Goal: Information Seeking & Learning: Learn about a topic

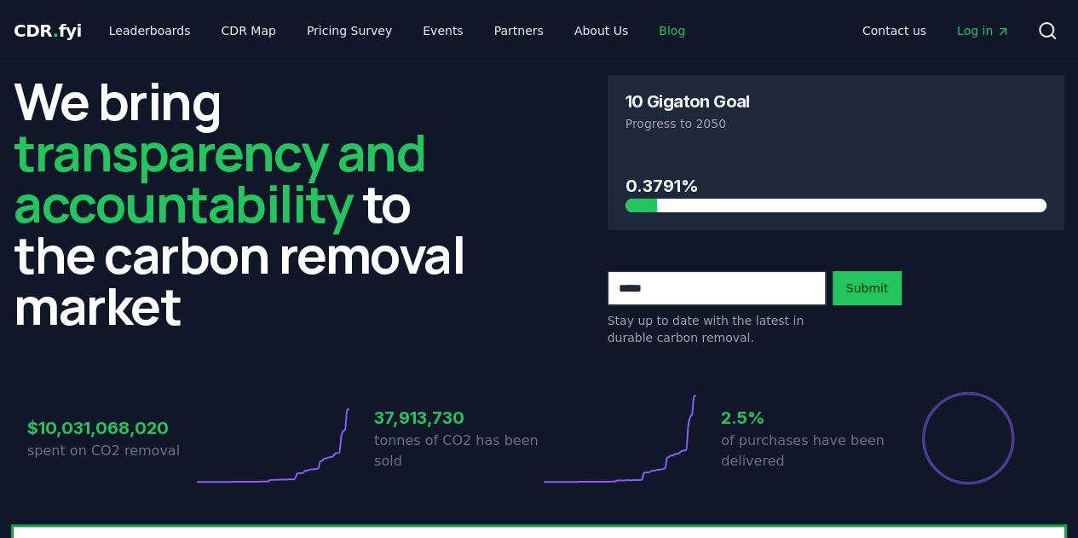
click at [651, 42] on link "Blog" at bounding box center [672, 30] width 54 height 31
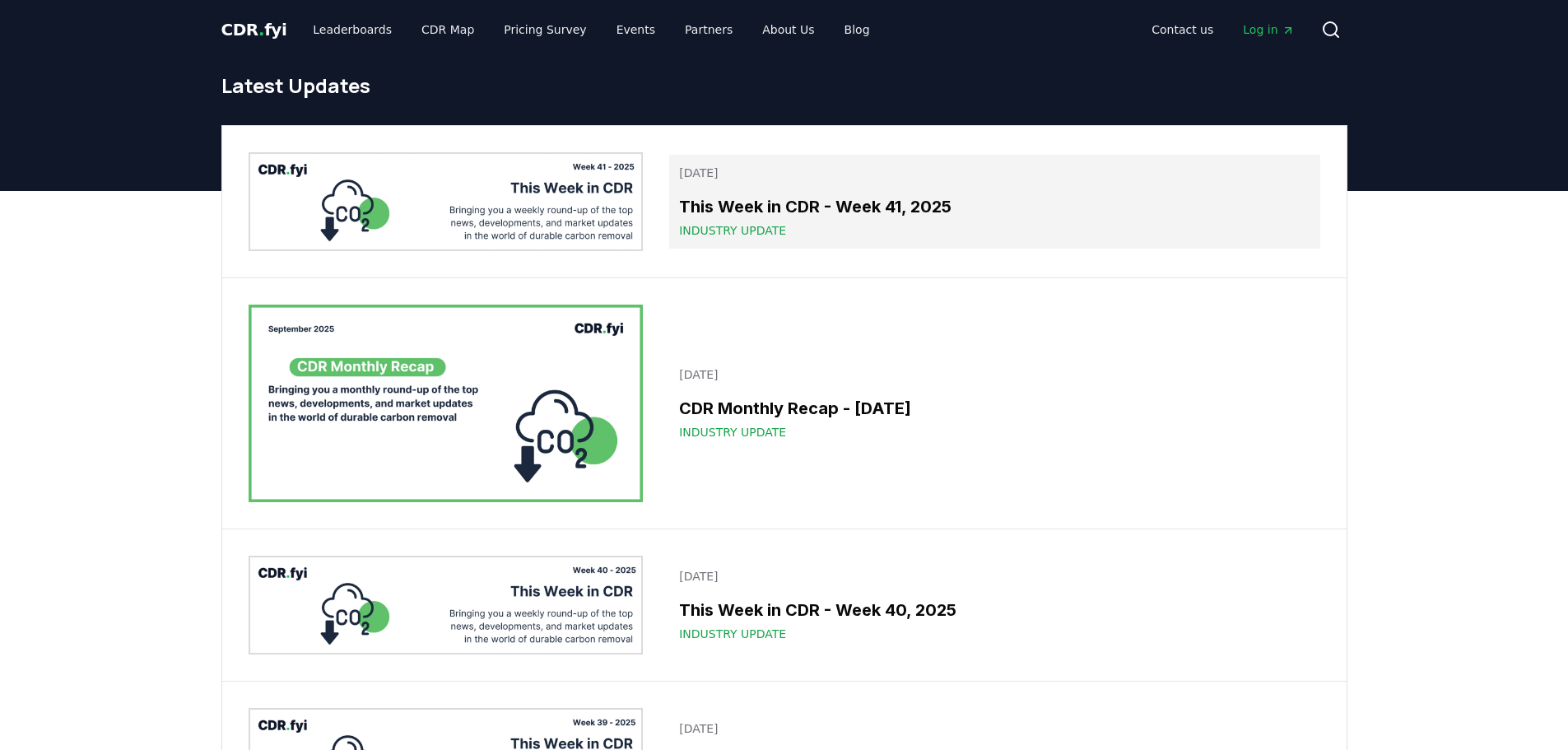
click at [775, 207] on h3 "This Week in CDR - Week 41, 2025" at bounding box center [994, 207] width 631 height 25
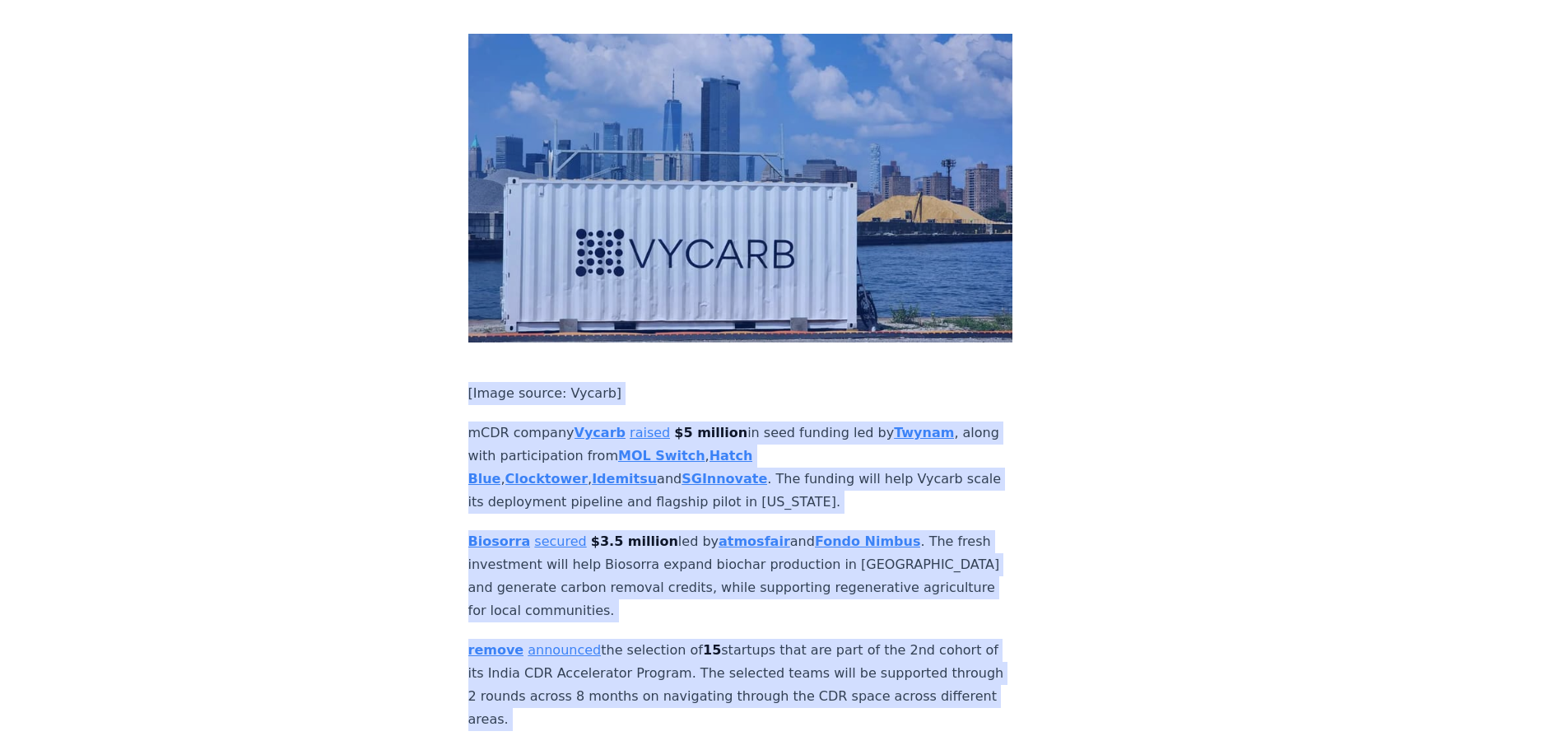
scroll to position [2636, 0]
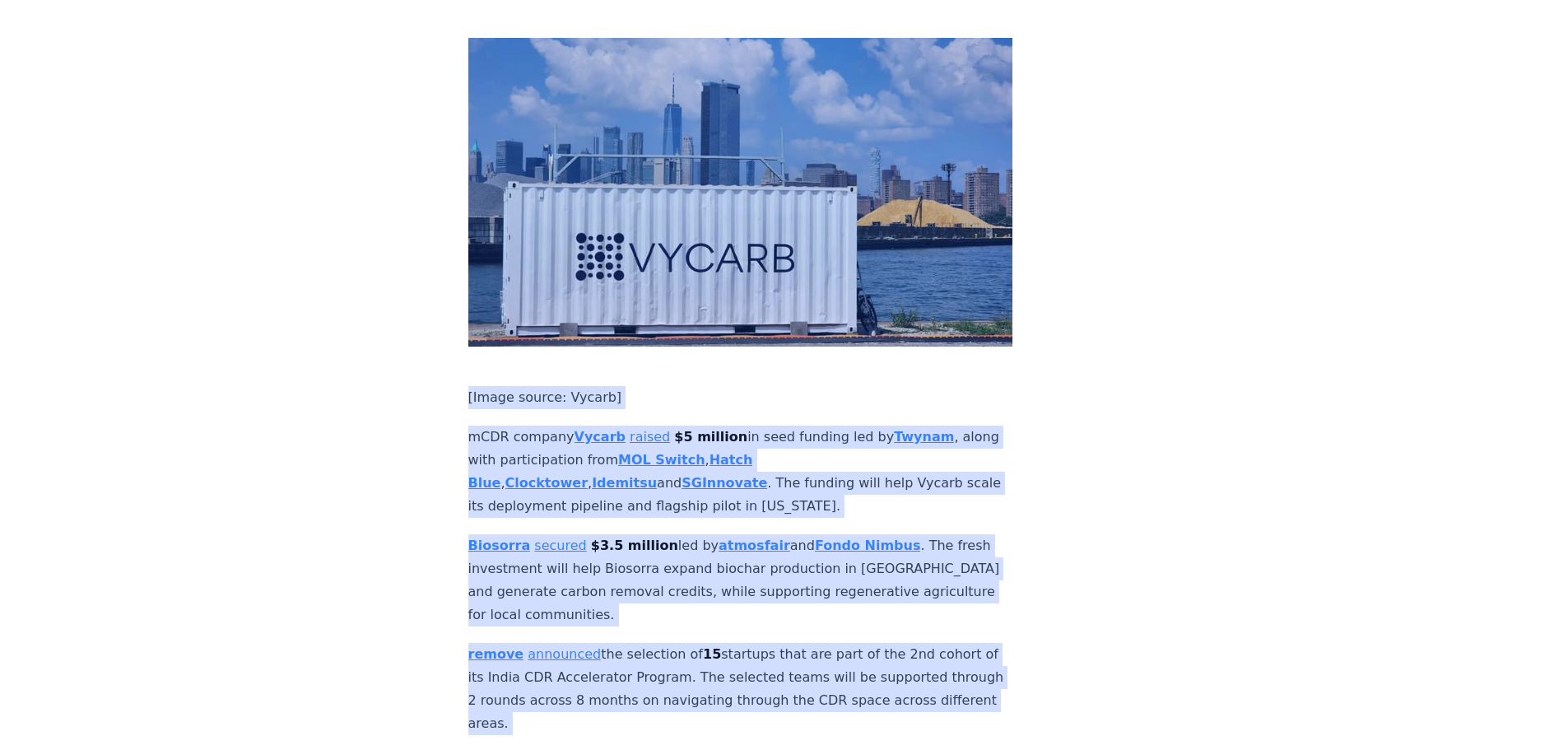
drag, startPoint x: 459, startPoint y: 353, endPoint x: 682, endPoint y: 150, distance: 301.6
click at [682, 150] on div "October 10, 2025 This Week in CDR - Week 41, 2025 We are back with another edit…" at bounding box center [784, 238] width 1153 height 5627
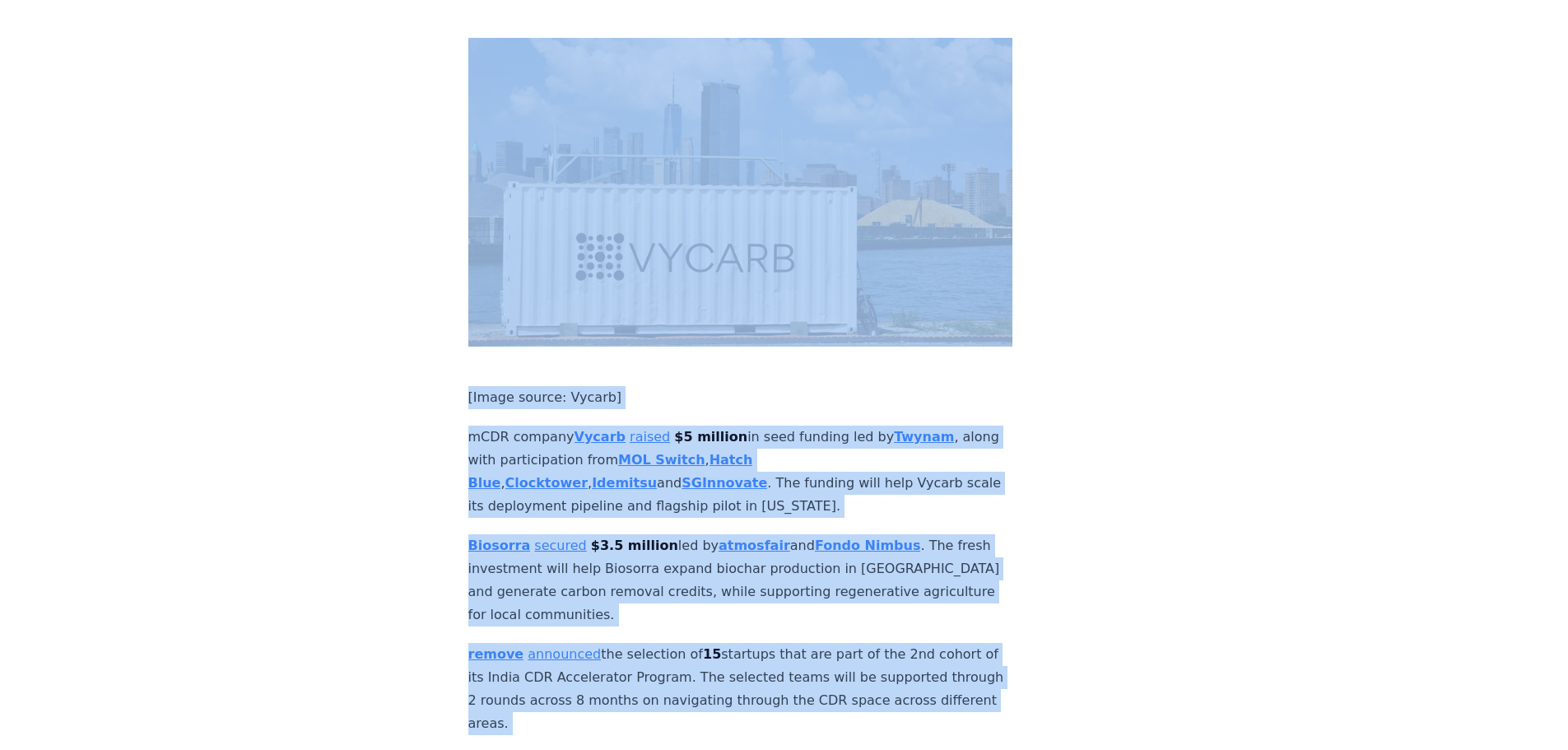
copy div "Industry associations Negative Emissions Platform , France’s AFEN and Germany’s…"
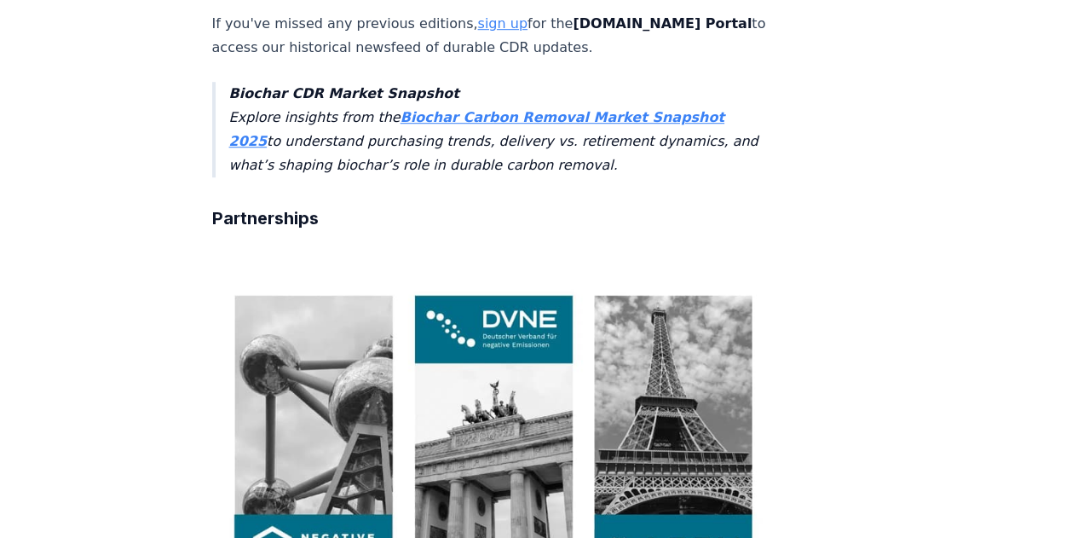
scroll to position [583, 0]
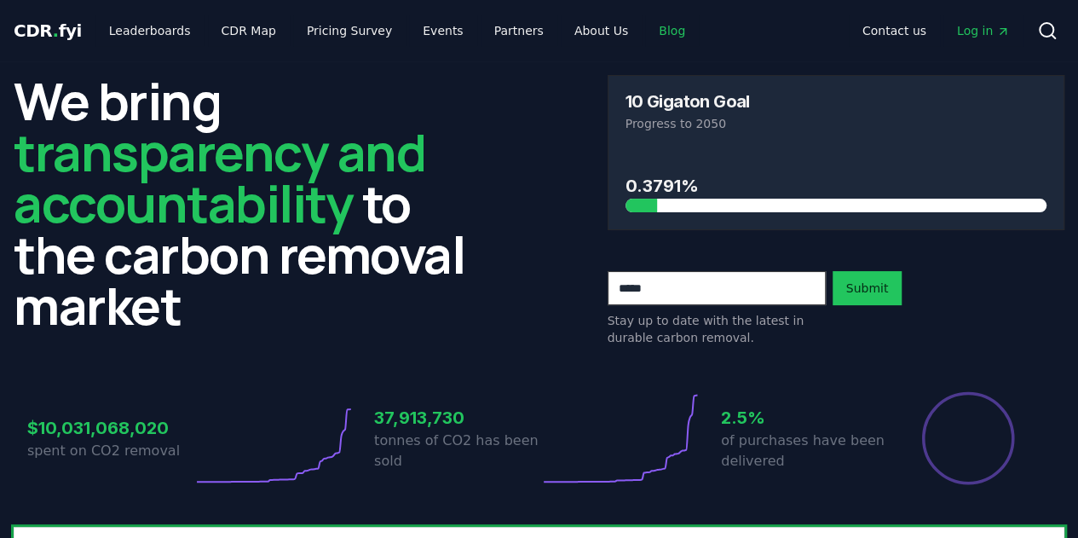
drag, startPoint x: 0, startPoint y: 0, endPoint x: 639, endPoint y: 37, distance: 640.2
click at [645, 37] on link "Blog" at bounding box center [672, 30] width 54 height 31
click at [645, 32] on link "Blog" at bounding box center [672, 30] width 54 height 31
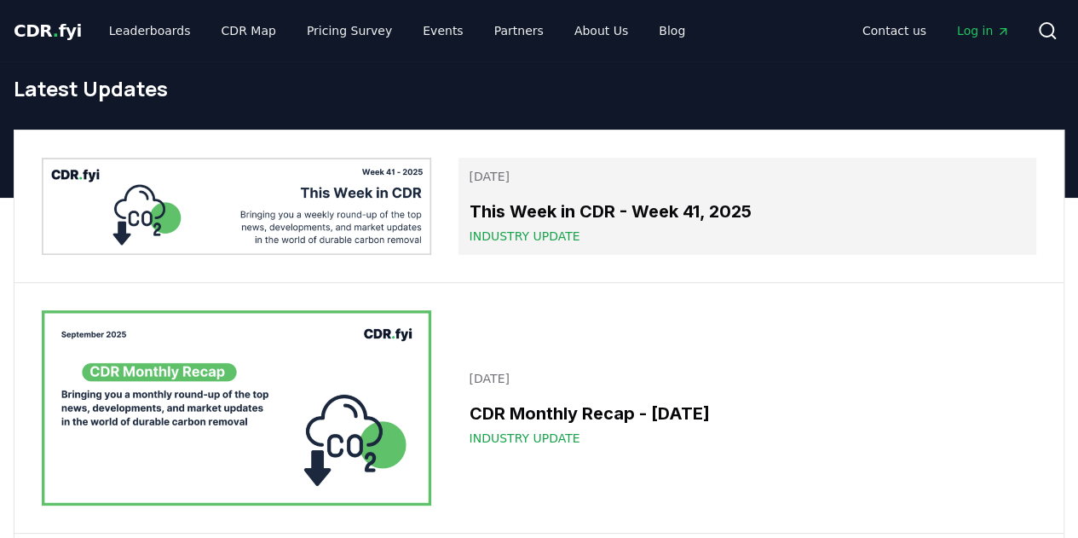
click at [583, 210] on h3 "This Week in CDR - Week 41, 2025" at bounding box center [747, 212] width 557 height 26
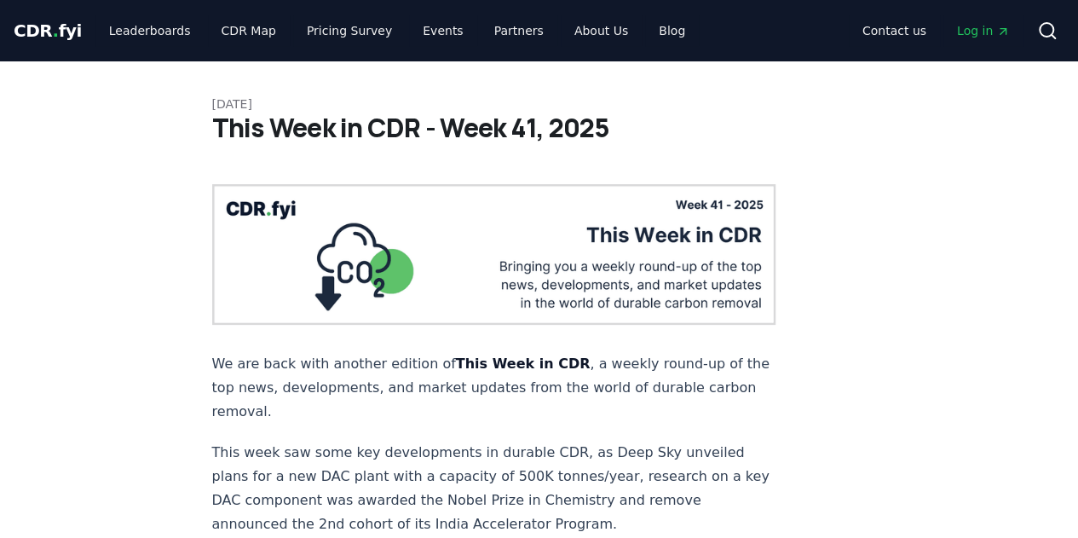
scroll to position [1152, 0]
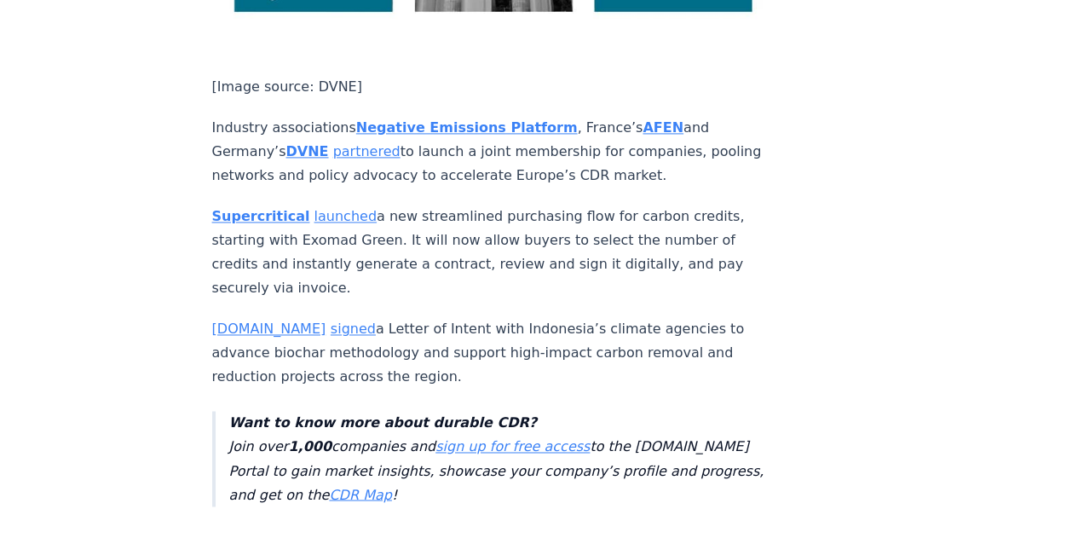
click at [331, 320] on link "signed" at bounding box center [353, 328] width 45 height 16
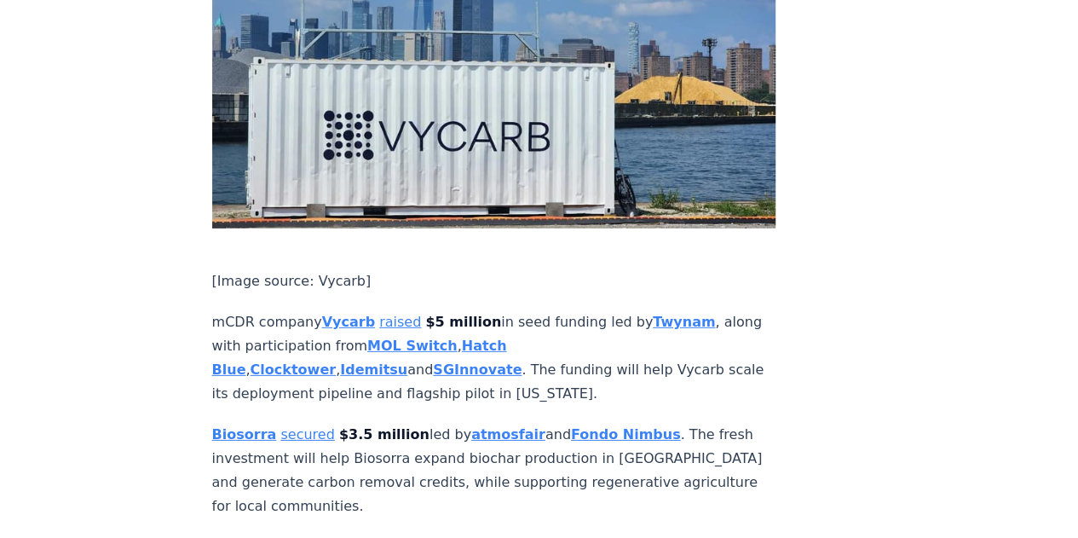
click at [293, 426] on link "secured" at bounding box center [307, 434] width 54 height 16
click at [897, 239] on div "[DATE] This Week in CDR - Week 41, 2025 We are back with another edition of Thi…" at bounding box center [539, 133] width 1078 height 5012
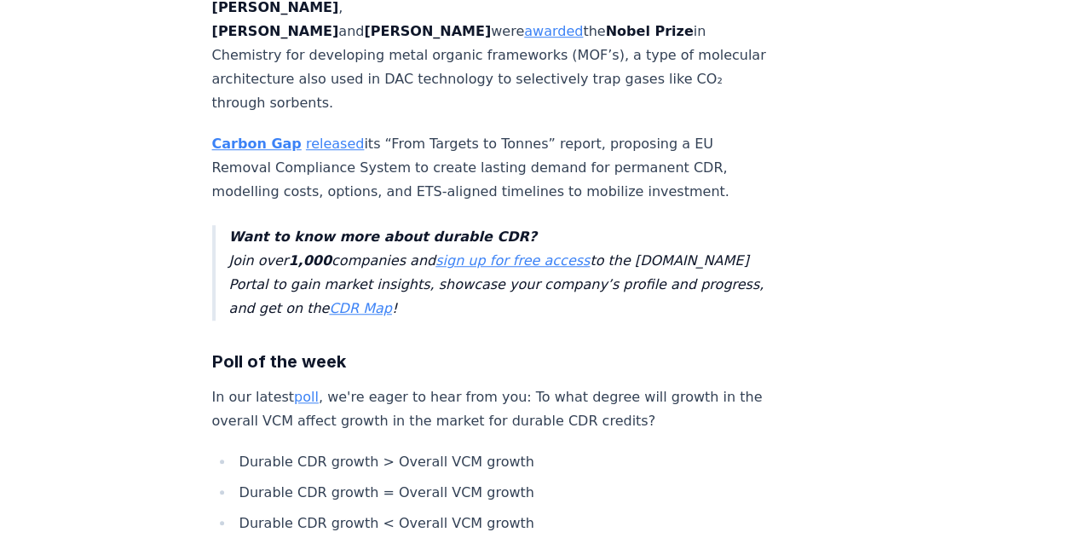
scroll to position [998, 0]
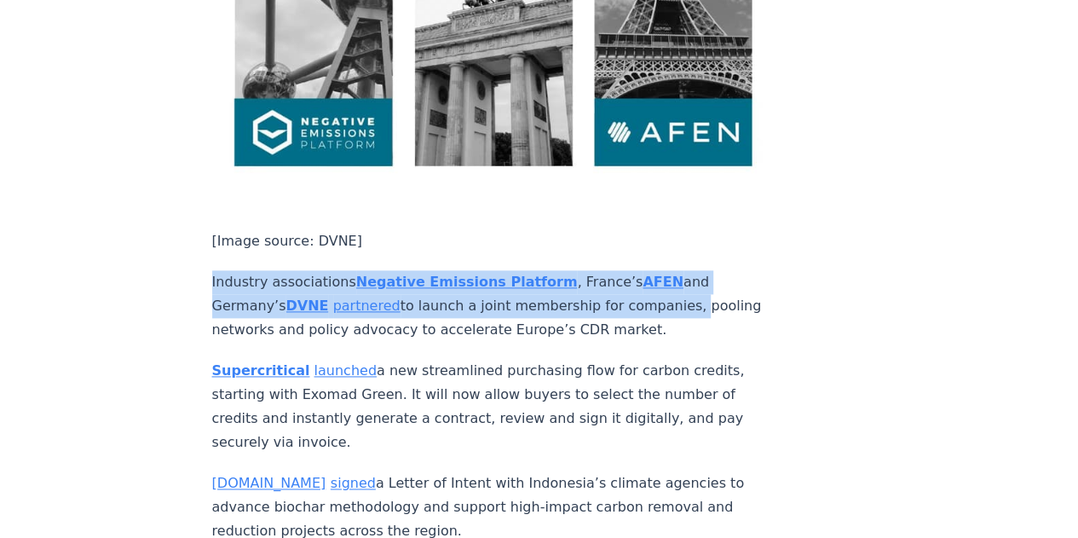
drag, startPoint x: 208, startPoint y: 216, endPoint x: 674, endPoint y: 241, distance: 466.7
copy p "Industry associations Negative Emissions Platform , France’s AFEN and Germany’s…"
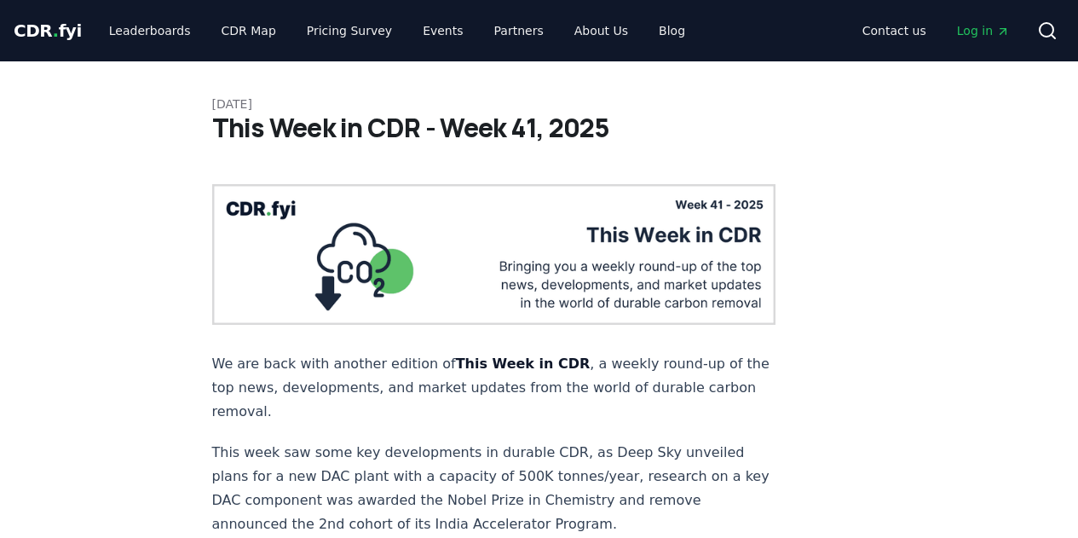
scroll to position [998, 0]
